Goal: Communication & Community: Answer question/provide support

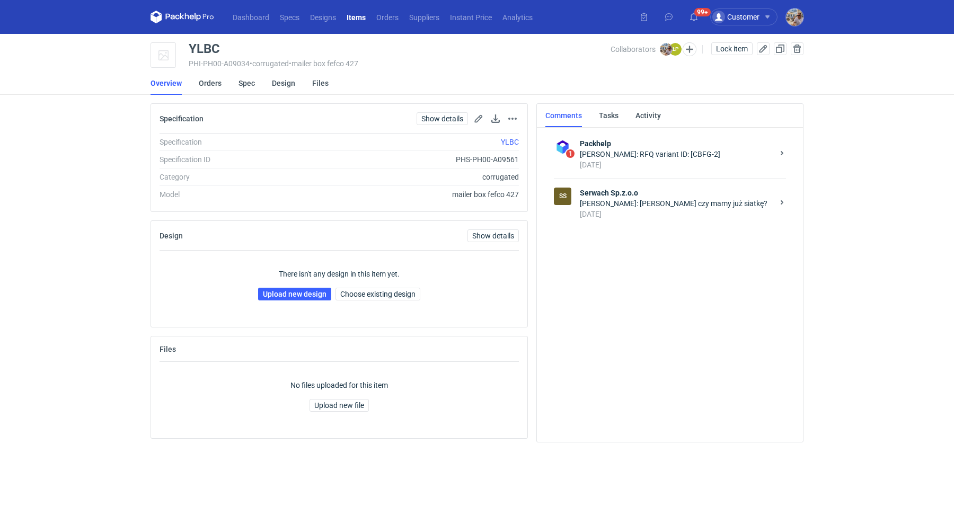
click at [633, 206] on div "Michał Palasek: Panie Łukaszu czy mamy już siatkę?" at bounding box center [676, 203] width 193 height 11
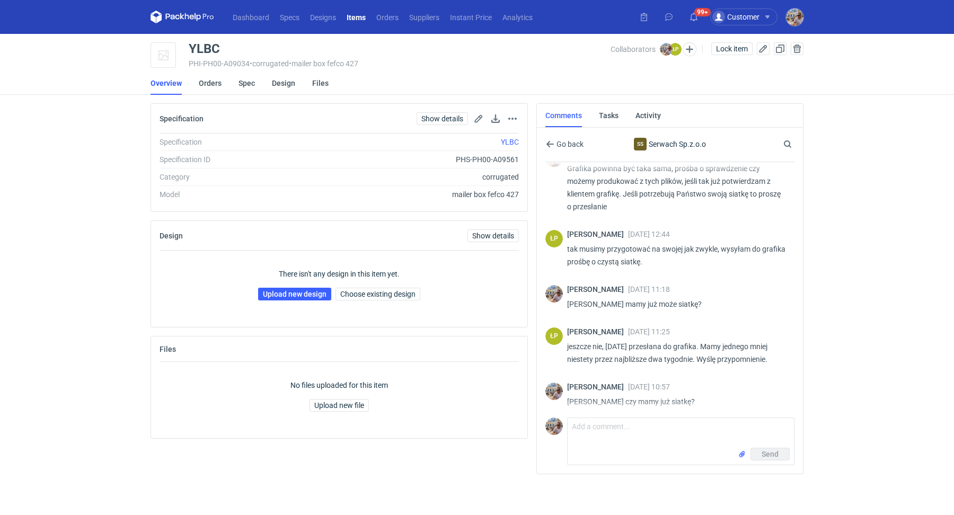
scroll to position [239, 0]
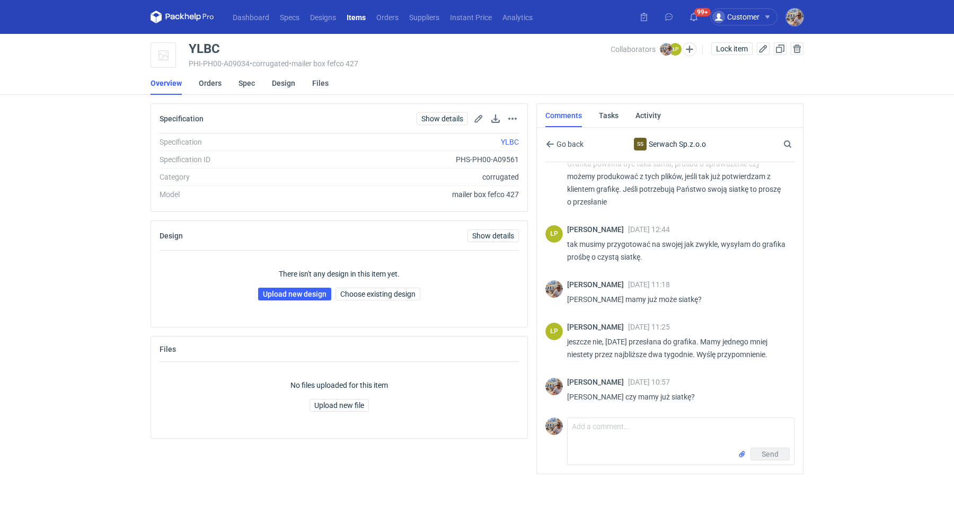
click at [599, 448] on div "Send" at bounding box center [681, 456] width 226 height 17
click at [601, 431] on textarea "Comment message" at bounding box center [681, 433] width 226 height 30
type textarea "Dzień dobry. Panie Łukaszu pilna prośba o siatkę"
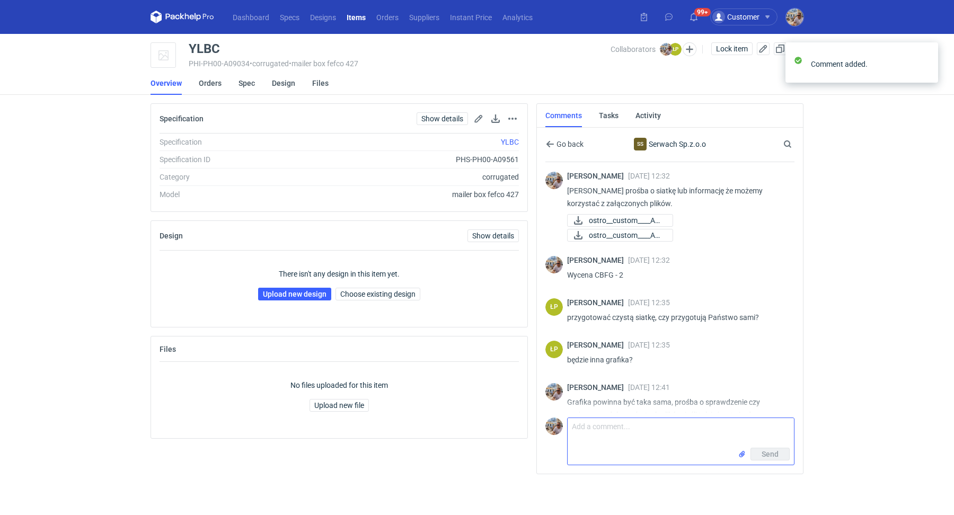
scroll to position [285, 0]
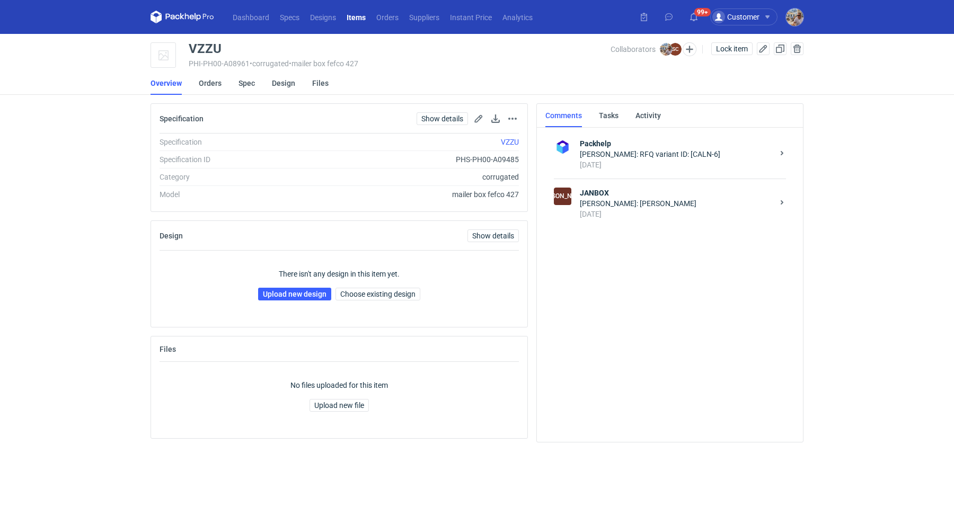
click at [643, 188] on strong "JANBOX" at bounding box center [676, 193] width 193 height 11
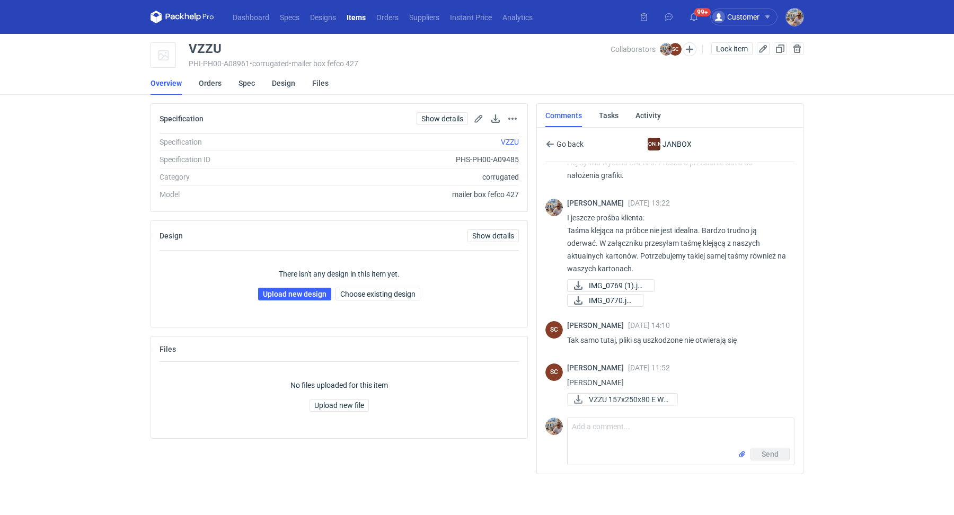
scroll to position [29, 0]
click at [641, 387] on p "[PERSON_NAME]" at bounding box center [676, 382] width 219 height 13
click at [664, 422] on textarea "Comment message" at bounding box center [681, 433] width 226 height 30
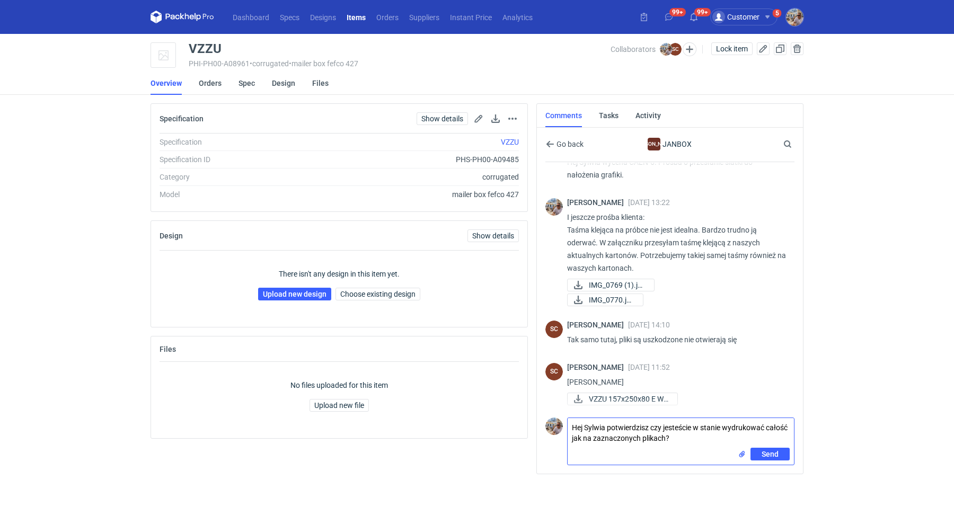
type textarea "Hej Sylwia potwierdzisz czy jesteście w stanie wydrukować całość jak na zaznacz…"
click at [742, 454] on input "file" at bounding box center [742, 454] width 8 height 11
click at [767, 481] on span "Send" at bounding box center [770, 477] width 17 height 7
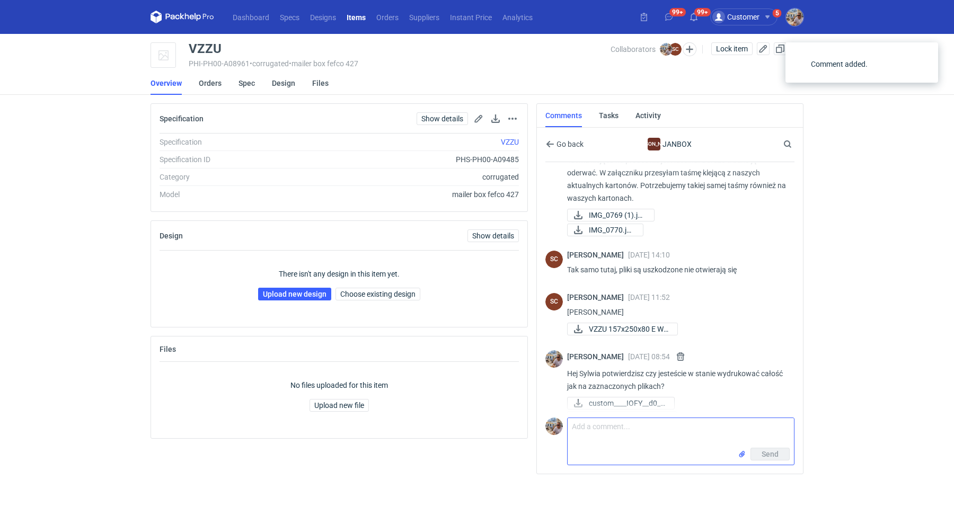
scroll to position [117, 0]
